Goal: Transaction & Acquisition: Purchase product/service

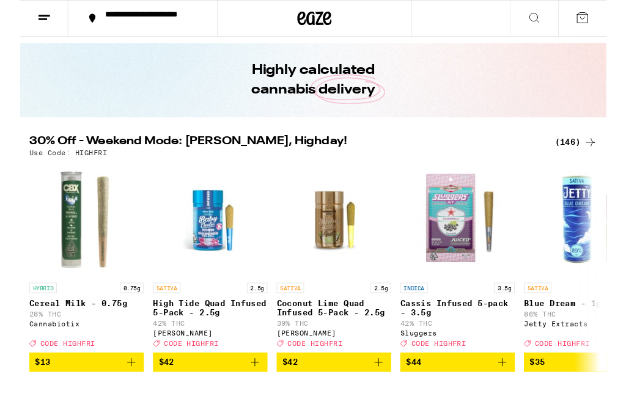
scroll to position [57, 0]
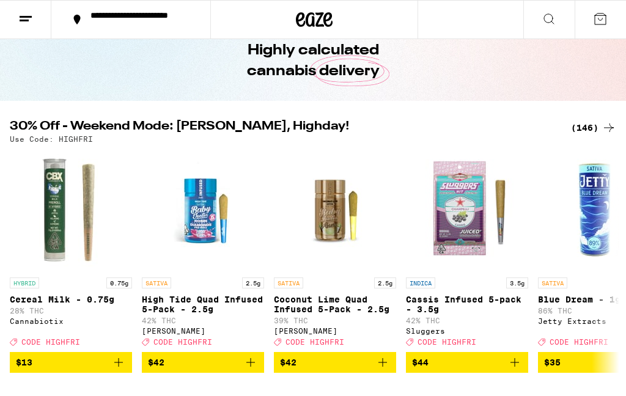
click at [592, 125] on div "(146)" at bounding box center [593, 127] width 45 height 15
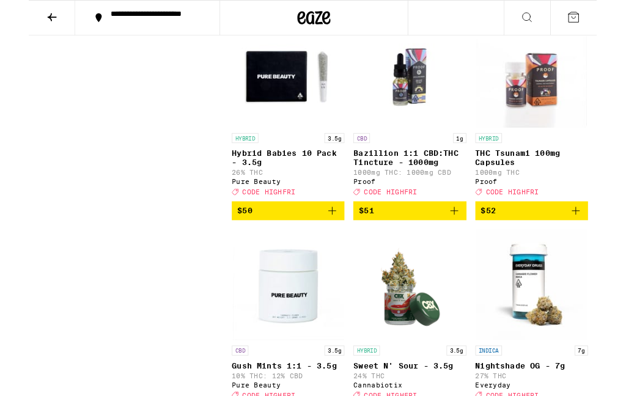
scroll to position [10176, 0]
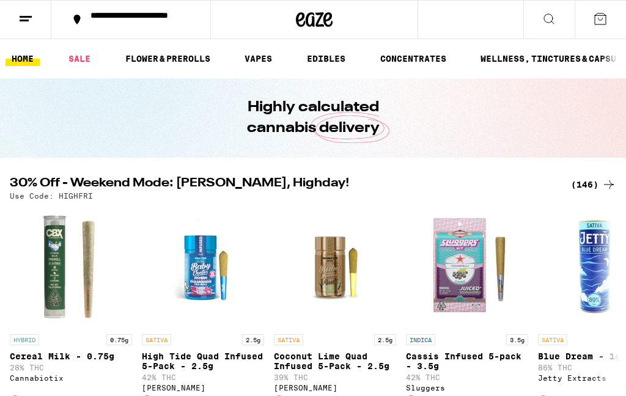
click at [89, 60] on link "SALE" at bounding box center [79, 58] width 34 height 15
